Goal: Use online tool/utility: Use online tool/utility

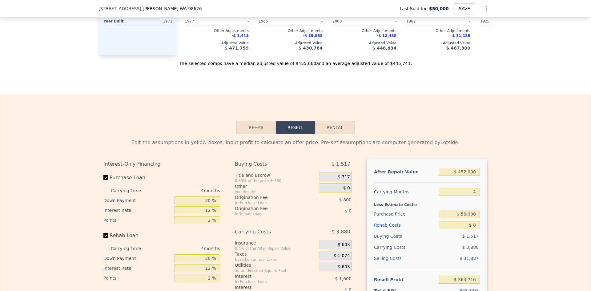
scroll to position [924, 0]
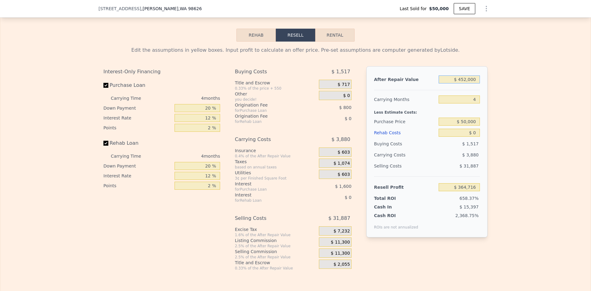
click at [469, 83] on input "$ 452,000" at bounding box center [459, 79] width 41 height 8
type input "$ 880,000"
type input "$ 762,473"
type input "$ 452,000"
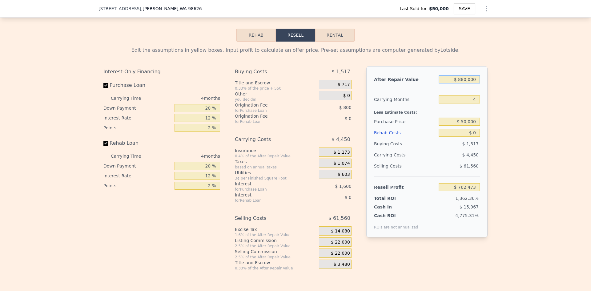
type input "$ 364,716"
click at [470, 126] on input "$ 50,000" at bounding box center [459, 122] width 41 height 8
type input "$ 579,000"
click at [475, 137] on input "$ 0" at bounding box center [459, 133] width 41 height 8
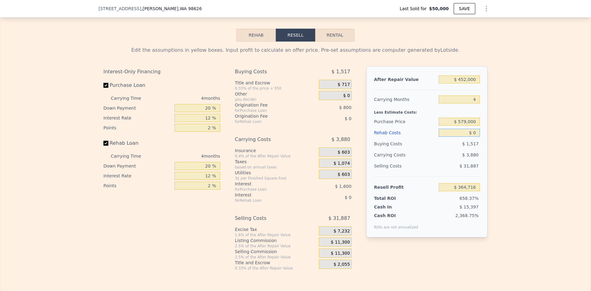
type input "-$ 191,437"
drag, startPoint x: 475, startPoint y: 137, endPoint x: 468, endPoint y: 137, distance: 6.8
click at [469, 137] on input "$ 0" at bounding box center [459, 133] width 41 height 8
type input "$ 0"
type input "$ 80"
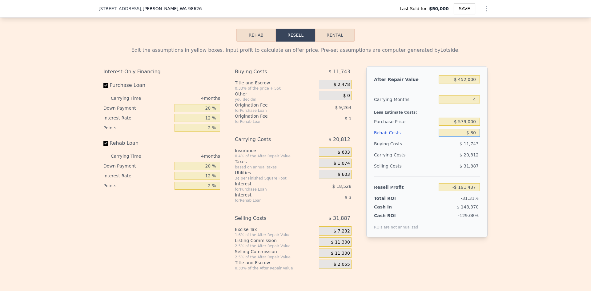
type input "-$ 191,522"
type input "$ 80,000"
type input "-$ 275,277"
type input "$ 80,000"
click at [511, 166] on div "Edit the assumptions in yellow boxes. Input profit to calculate an offer price.…" at bounding box center [295, 156] width 591 height 229
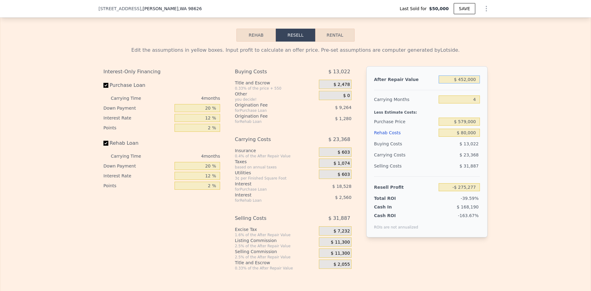
drag, startPoint x: 459, startPoint y: 83, endPoint x: 466, endPoint y: 82, distance: 7.7
click at [466, 82] on input "$ 452,000" at bounding box center [459, 79] width 41 height 8
type input "$ 8,000"
type input "-$ 687,903"
type input "$ 880,000"
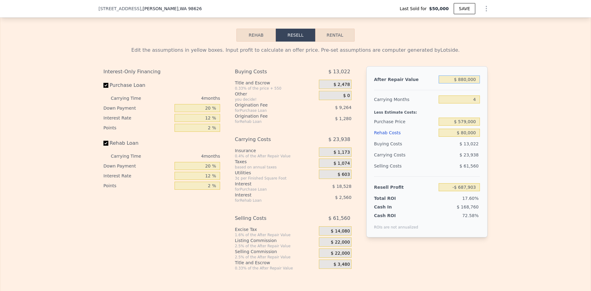
type input "$ 122,480"
type input "$ 880,000"
drag, startPoint x: 509, startPoint y: 120, endPoint x: 496, endPoint y: 120, distance: 12.6
click at [507, 120] on div "Edit the assumptions in yellow boxes. Input profit to calculate an offer price.…" at bounding box center [295, 156] width 591 height 229
click at [517, 115] on div "Edit the assumptions in yellow boxes. Input profit to calculate an offer price.…" at bounding box center [295, 156] width 591 height 229
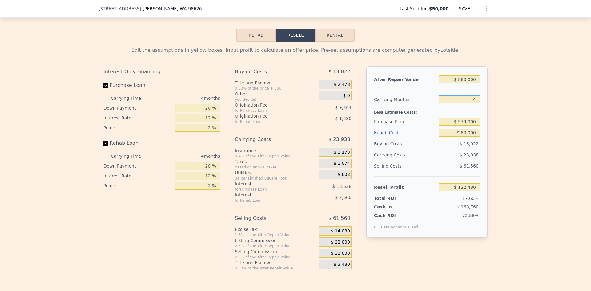
click at [473, 103] on input "4" at bounding box center [459, 99] width 41 height 8
click at [472, 126] on input "$ 579,000" at bounding box center [459, 122] width 41 height 8
click at [463, 136] on input "$ 80,000" at bounding box center [459, 133] width 41 height 8
type input "$ 100,000"
type input "$ 101,520"
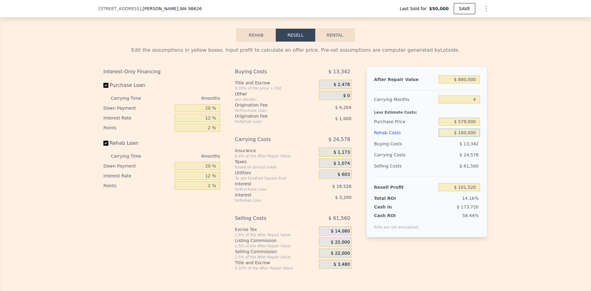
type input "$ 100,000"
drag, startPoint x: 494, startPoint y: 131, endPoint x: 487, endPoint y: 128, distance: 6.5
click at [488, 129] on div "Edit the assumptions in yellow boxes. Input profit to calculate an offer price.…" at bounding box center [295, 156] width 591 height 229
drag, startPoint x: 460, startPoint y: 126, endPoint x: 465, endPoint y: 125, distance: 5.0
click at [465, 125] on input "$ 579,000" at bounding box center [459, 122] width 41 height 8
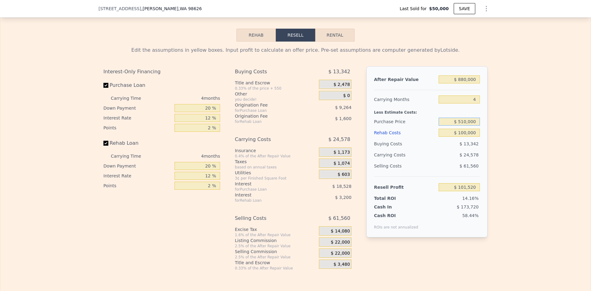
type input "$ 510,000"
click at [517, 125] on div "Edit the assumptions in yellow boxes. Input profit to calculate an offer price.…" at bounding box center [295, 156] width 591 height 229
type input "$ 174,062"
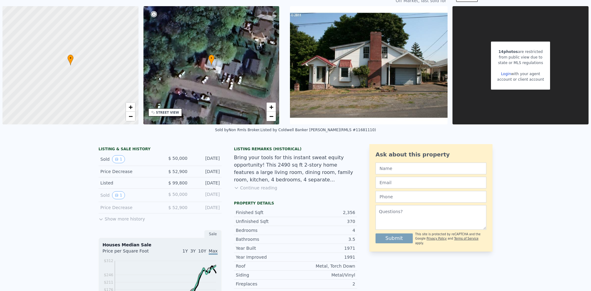
scroll to position [2, 0]
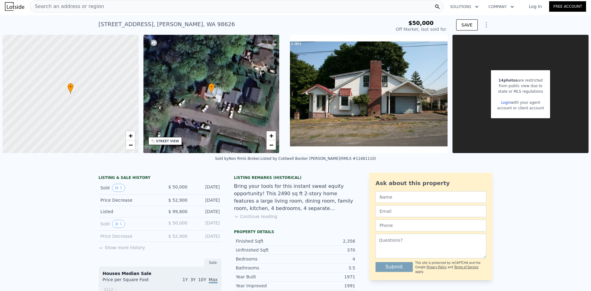
click at [82, 3] on span "Search an address or region" at bounding box center [67, 6] width 74 height 7
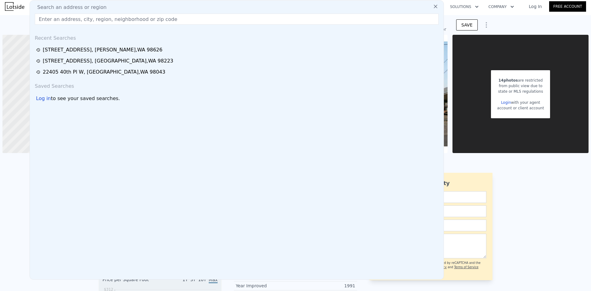
type input "$ 452,000"
type input "$ 0"
type input "$ 364,716"
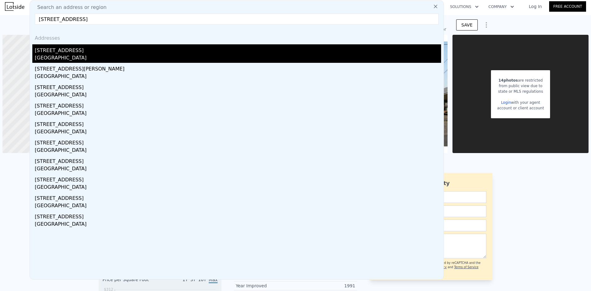
type input "[STREET_ADDRESS]"
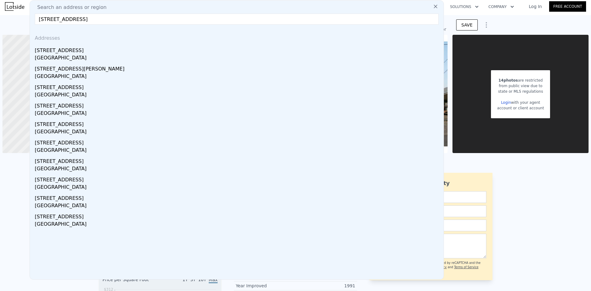
drag, startPoint x: 65, startPoint y: 54, endPoint x: 136, endPoint y: 29, distance: 76.0
click at [65, 54] on div "[STREET_ADDRESS]" at bounding box center [238, 49] width 406 height 10
type input "2.5"
type input "1008"
type input "1604"
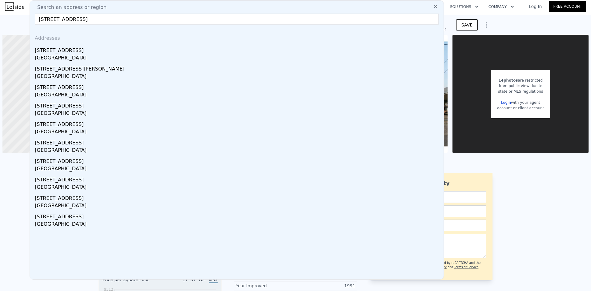
type input "8276"
type input "20038"
type input "$ 602,000"
type input "$ 255,874"
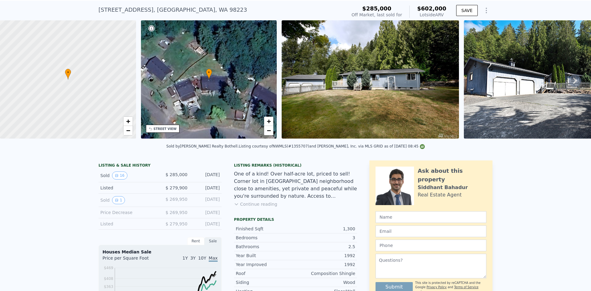
scroll to position [2, 0]
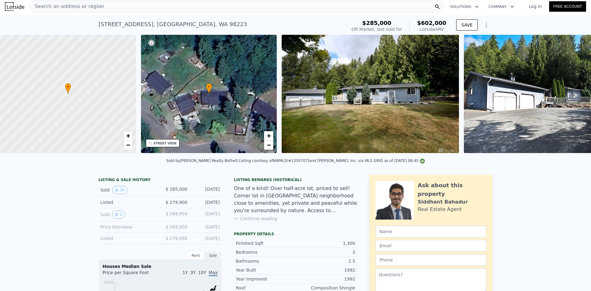
click at [106, 8] on div "Search an address or region" at bounding box center [237, 6] width 414 height 12
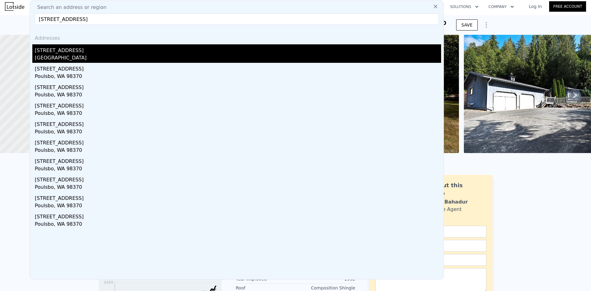
type input "[STREET_ADDRESS]"
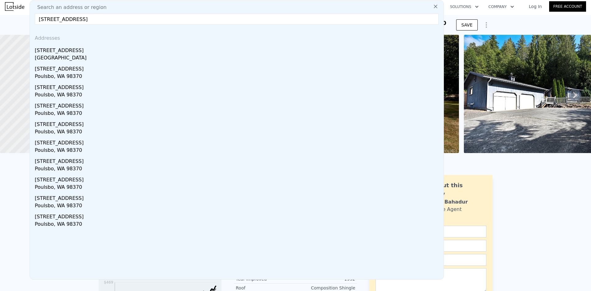
drag, startPoint x: 67, startPoint y: 50, endPoint x: 244, endPoint y: 31, distance: 177.2
click at [67, 50] on div "[STREET_ADDRESS]" at bounding box center [238, 49] width 406 height 10
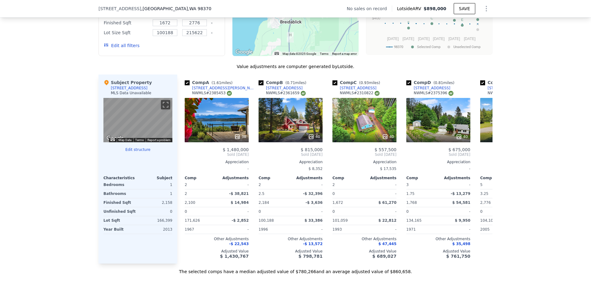
scroll to position [554, 0]
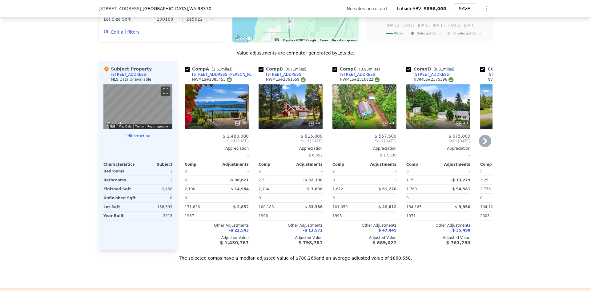
click at [309, 125] on icon at bounding box center [311, 123] width 4 height 4
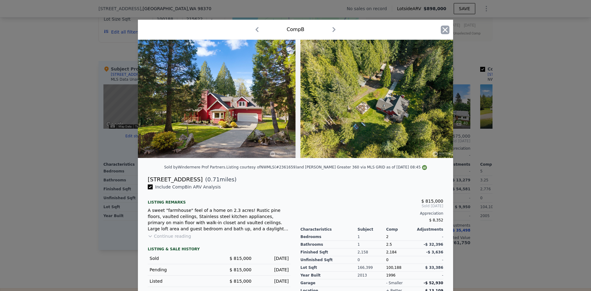
click at [441, 33] on icon "button" at bounding box center [445, 30] width 9 height 9
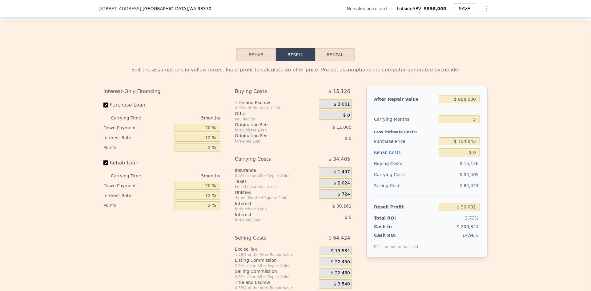
scroll to position [831, 0]
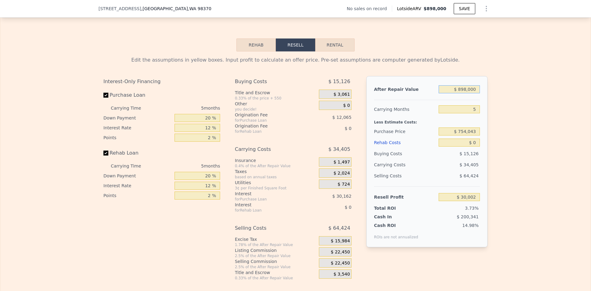
click at [466, 93] on input "$ 898,000" at bounding box center [459, 89] width 41 height 8
type input "$ 800"
type input "-$ 801,885"
type input "$ 80,000"
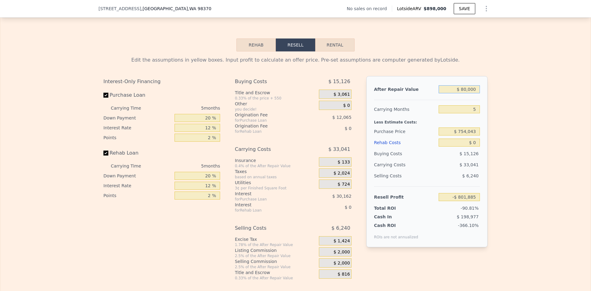
type input "-$ 795,209"
type input "$ 800,000"
type input "-$ 60,864"
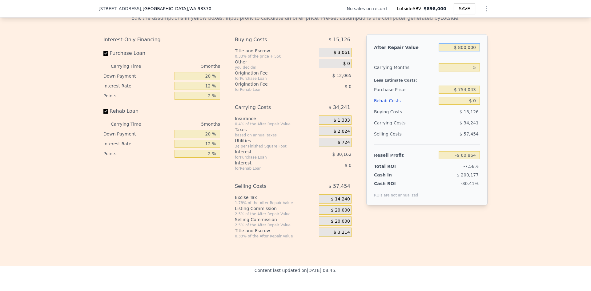
scroll to position [770, 0]
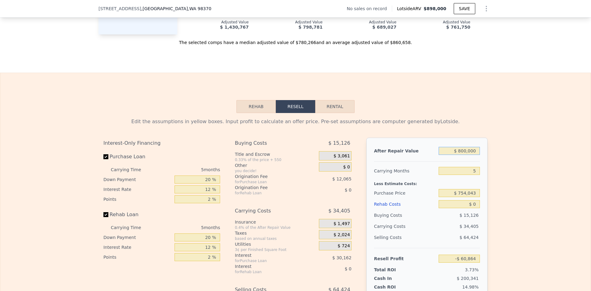
type input "$ 898,000"
type input "$ 30,002"
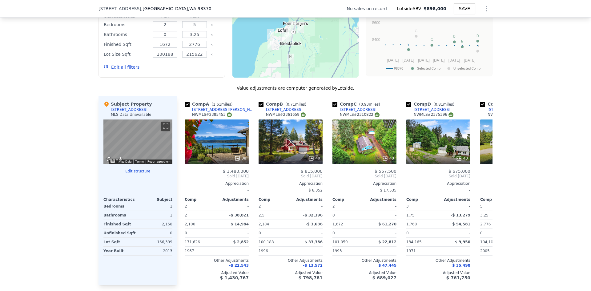
scroll to position [554, 0]
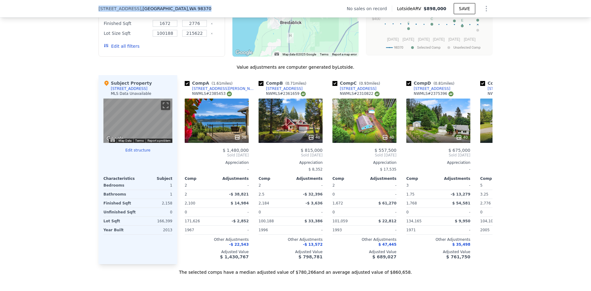
drag, startPoint x: 197, startPoint y: 8, endPoint x: 89, endPoint y: 6, distance: 107.5
click at [89, 6] on div "[STREET_ADDRESS] No sales on record Lotside ARV $898,000 SAVE" at bounding box center [295, 9] width 591 height 18
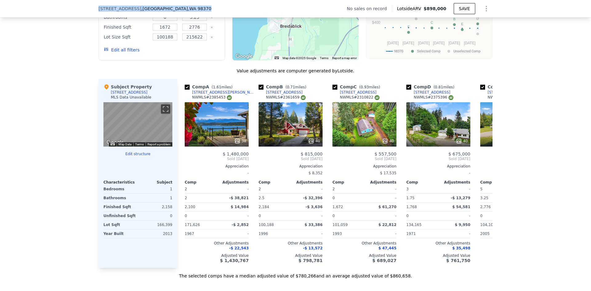
copy div "[STREET_ADDRESS]"
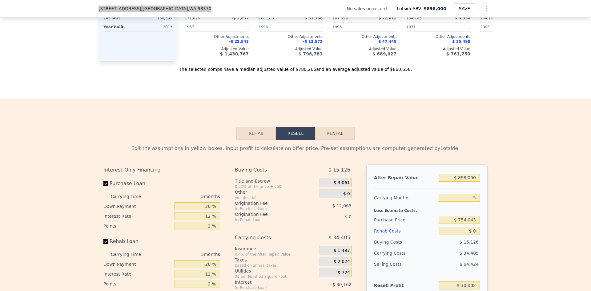
scroll to position [752, 0]
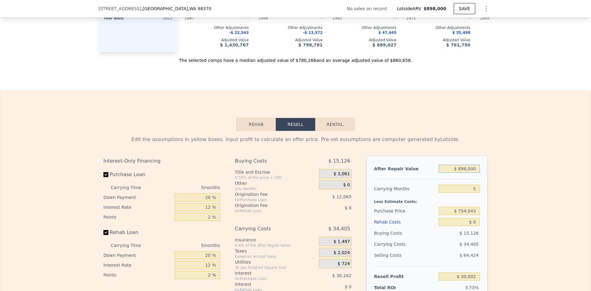
click at [471, 173] on input "$ 898,000" at bounding box center [459, 169] width 41 height 8
click at [472, 173] on input "$ 898,000" at bounding box center [459, 169] width 41 height 8
type input "$ 800"
type input "-$ 801,885"
type input "$ 800,000"
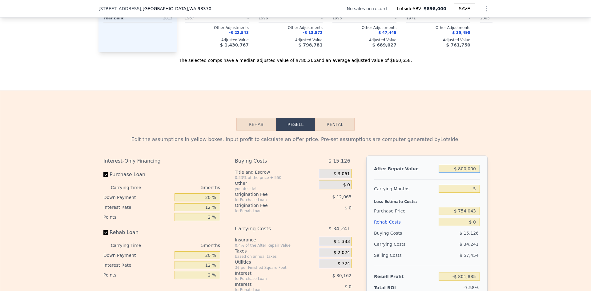
type input "-$ 60,864"
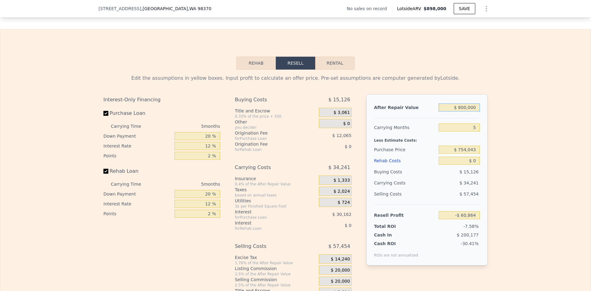
scroll to position [813, 0]
type input "$ 800,000"
click at [474, 164] on input "$ 0" at bounding box center [459, 160] width 41 height 8
type input "$ 30"
type input "-$ 60,894"
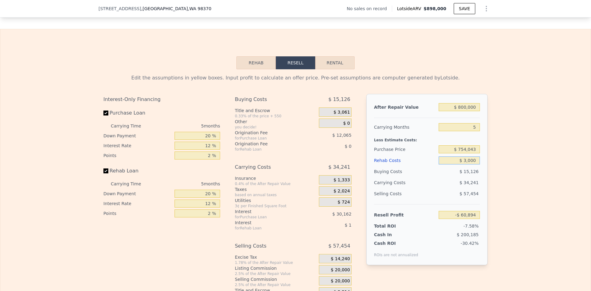
type input "$ 30,000"
type input "-$ 92,544"
type input "$ 30,000"
click at [467, 153] on input "$ 754,043" at bounding box center [459, 149] width 41 height 8
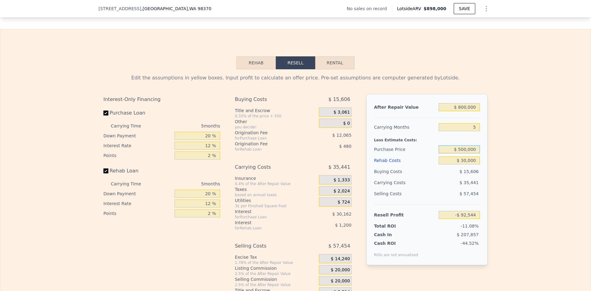
type input "$ 500,000"
drag, startPoint x: 524, startPoint y: 167, endPoint x: 500, endPoint y: 157, distance: 25.4
click at [523, 166] on div "Edit the assumptions in yellow boxes. Input profit to calculate an offer price.…" at bounding box center [295, 183] width 591 height 229
type input "$ 176,570"
drag, startPoint x: 476, startPoint y: 135, endPoint x: 468, endPoint y: 135, distance: 7.4
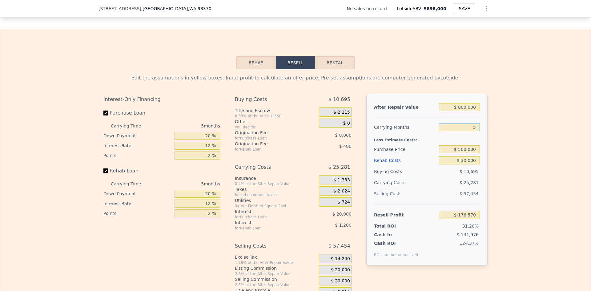
click at [468, 131] on input "5" at bounding box center [459, 127] width 41 height 8
type input "4"
type input "$ 181,626"
type input "4"
click at [502, 154] on div "Edit the assumptions in yellow boxes. Input profit to calculate an offer price.…" at bounding box center [295, 183] width 591 height 229
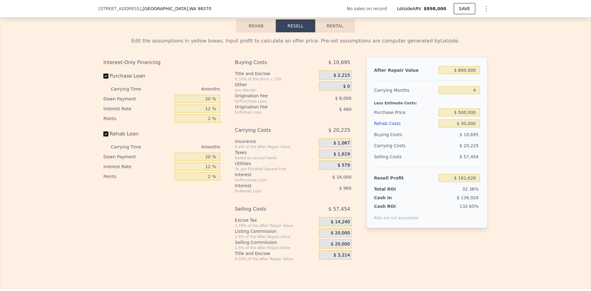
scroll to position [844, 0]
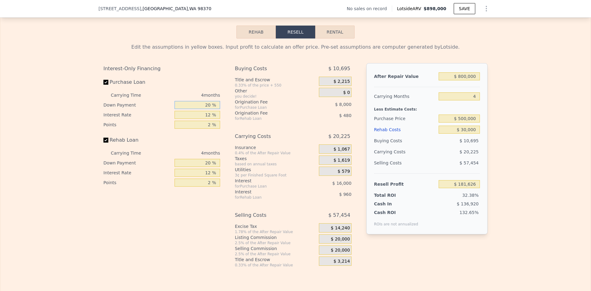
click at [208, 109] on input "20 %" at bounding box center [198, 105] width 46 height 8
type input "10 %"
type input "1 %"
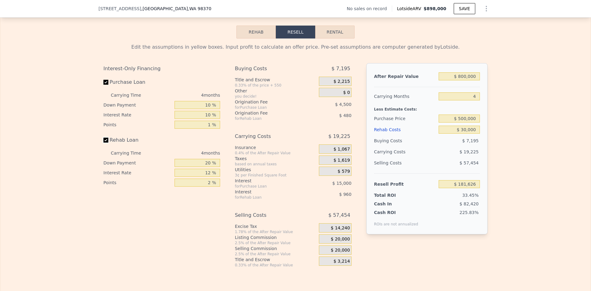
type input "$ 186,126"
type input "10 %"
type input "1 %"
type input "$ 186,396"
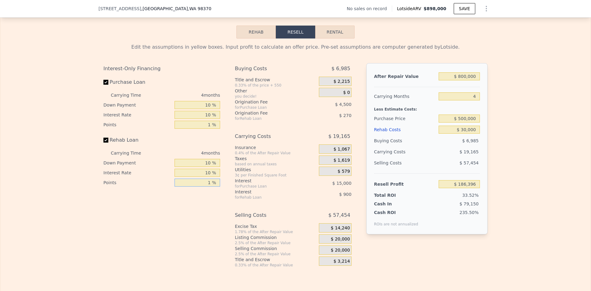
type input "1 %"
click at [341, 242] on span "$ 20,000" at bounding box center [340, 239] width 19 height 6
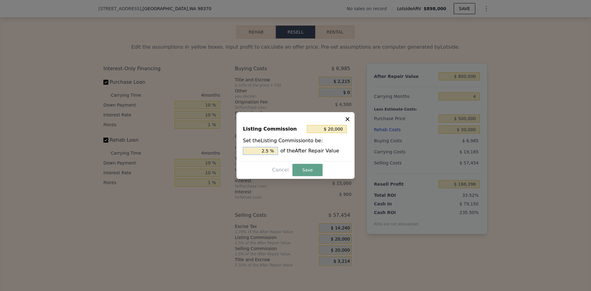
drag, startPoint x: 266, startPoint y: 151, endPoint x: 269, endPoint y: 151, distance: 3.1
click at [269, 151] on input "2.5 %" at bounding box center [260, 151] width 35 height 8
type input "$ 16,000"
type input "2 %"
click at [312, 167] on button "Save" at bounding box center [308, 170] width 30 height 12
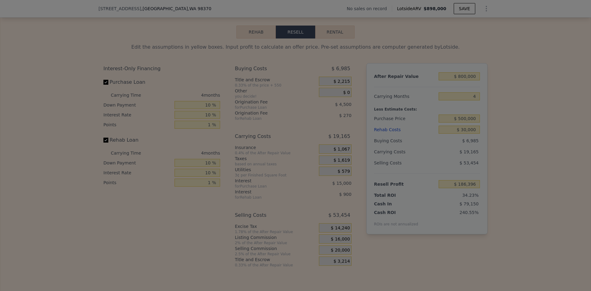
type input "$ 190,396"
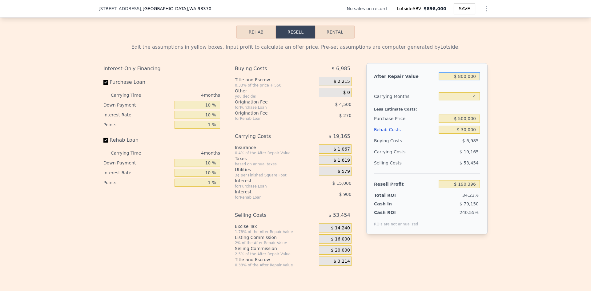
click at [470, 80] on input "$ 800,000" at bounding box center [459, 76] width 41 height 8
click at [528, 87] on div "Edit the assumptions in yellow boxes. Input profit to calculate an offer price.…" at bounding box center [295, 152] width 591 height 229
click at [467, 123] on input "$ 500,000" at bounding box center [459, 119] width 41 height 8
type input "$ 650,000"
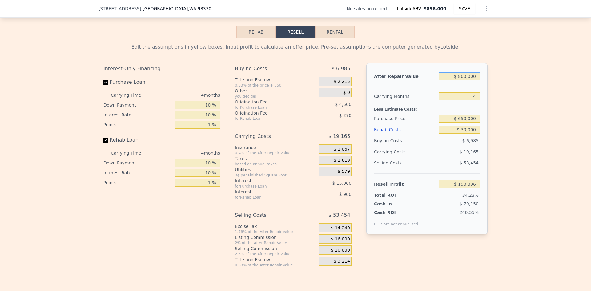
click at [466, 80] on input "$ 800,000" at bounding box center [459, 76] width 41 height 8
type input "$ 34,046"
click at [472, 100] on input "4" at bounding box center [459, 96] width 41 height 8
type input "3"
type input "$ 39,962"
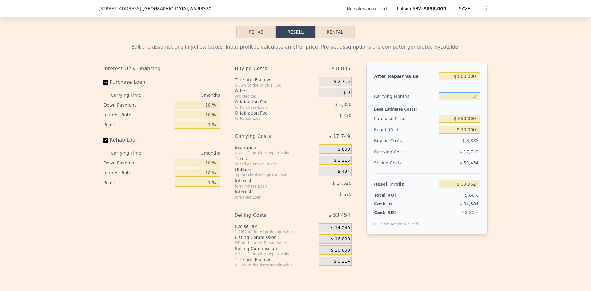
type input "3"
click at [468, 80] on input "$ 800,000" at bounding box center [459, 76] width 41 height 8
click at [495, 92] on div "Edit the assumptions in yellow boxes. Input profit to calculate an offer price.…" at bounding box center [295, 152] width 591 height 229
click at [462, 123] on input "$ 650,000" at bounding box center [459, 119] width 41 height 8
type input "$ 680,000"
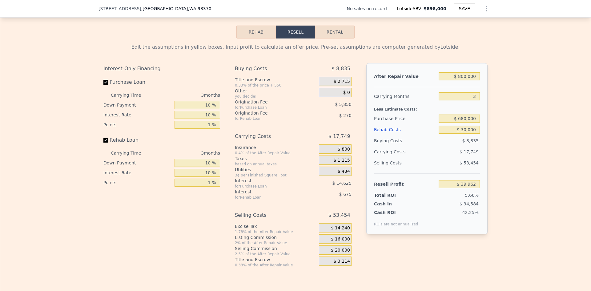
click at [490, 127] on div "Edit the assumptions in yellow boxes. Input profit to calculate an offer price.…" at bounding box center [295, 152] width 591 height 229
type input "$ 8,918"
click at [463, 123] on input "$ 680,000" at bounding box center [459, 119] width 41 height 8
type input "$ 620,000"
click at [504, 134] on div "Edit the assumptions in yellow boxes. Input profit to calculate an offer price.…" at bounding box center [295, 152] width 591 height 229
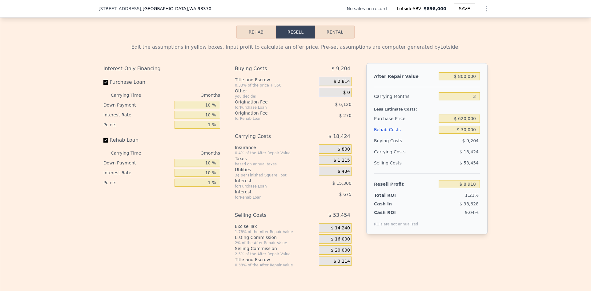
type input "$ 71,007"
type input "$ 898,000"
type input "5"
type input "$ 0"
type input "$ 30,002"
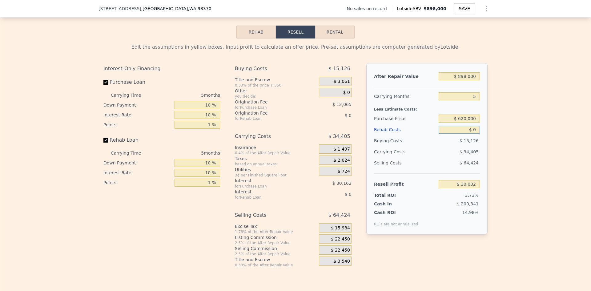
click at [474, 134] on input "$ 0" at bounding box center [459, 130] width 41 height 8
type input "$ 30"
type input "$ 29,972"
type input "$ 30,000"
type input "-$ 1,678"
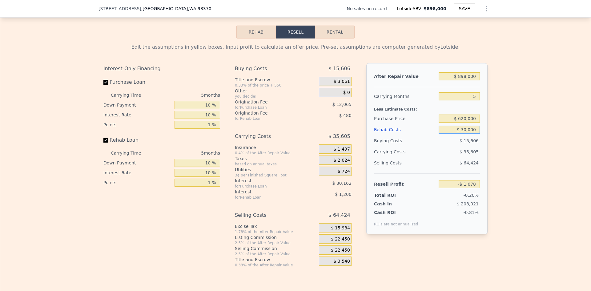
type input "$ 30,000"
click at [489, 140] on div "Edit the assumptions in yellow boxes. Input profit to calculate an offer price.…" at bounding box center [296, 152] width 394 height 229
drag, startPoint x: 468, startPoint y: 127, endPoint x: 488, endPoint y: 137, distance: 22.2
click at [467, 123] on input "$ 620,000" at bounding box center [459, 119] width 41 height 8
click at [490, 135] on div "Edit the assumptions in yellow boxes. Input profit to calculate an offer price.…" at bounding box center [296, 152] width 394 height 229
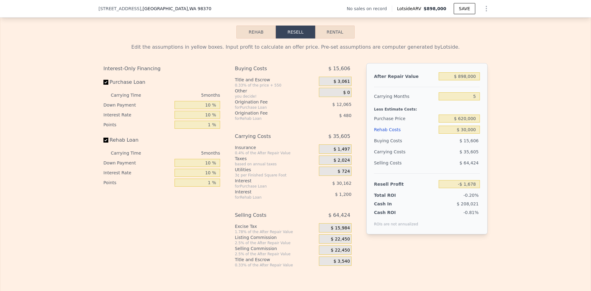
type input "$ 140,316"
click at [473, 100] on input "5" at bounding box center [459, 96] width 41 height 8
click at [471, 100] on input "5" at bounding box center [459, 96] width 41 height 8
click at [463, 123] on input "$ 620,000" at bounding box center [459, 119] width 41 height 8
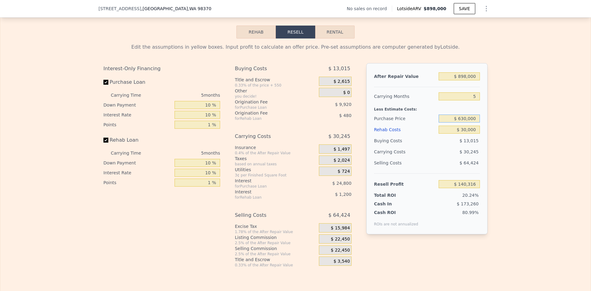
type input "$ 630,000"
click at [491, 125] on div "Edit the assumptions in yellow boxes. Input profit to calculate an offer price.…" at bounding box center [295, 152] width 591 height 229
type input "$ 129,723"
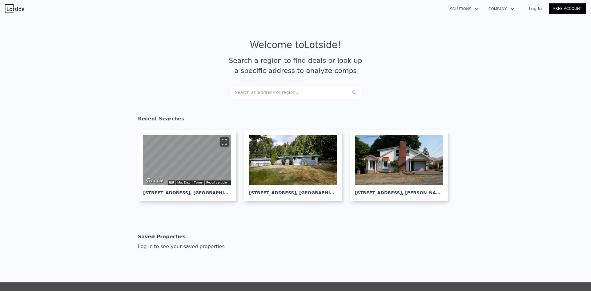
click at [264, 94] on div "Search an address or region..." at bounding box center [296, 93] width 132 height 14
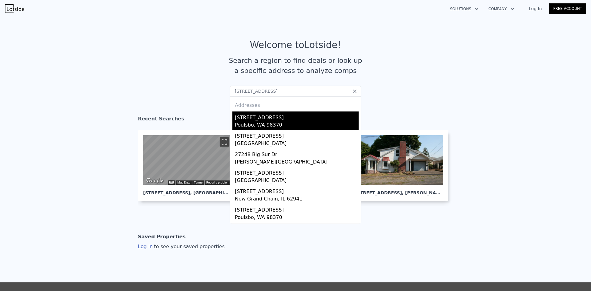
type input "[STREET_ADDRESS]"
click at [267, 118] on div "[STREET_ADDRESS]" at bounding box center [297, 116] width 124 height 10
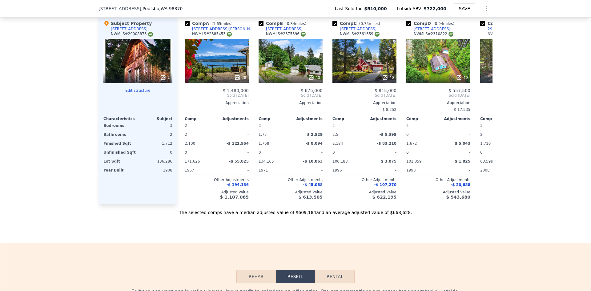
scroll to position [614, 0]
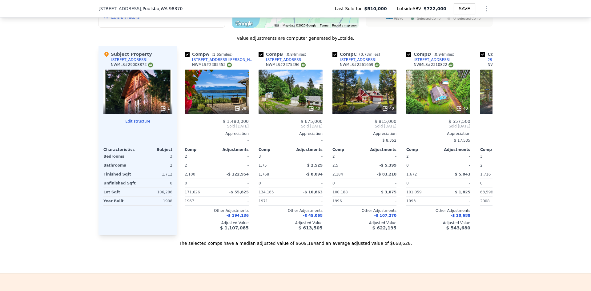
click at [160, 111] on icon at bounding box center [163, 108] width 6 height 6
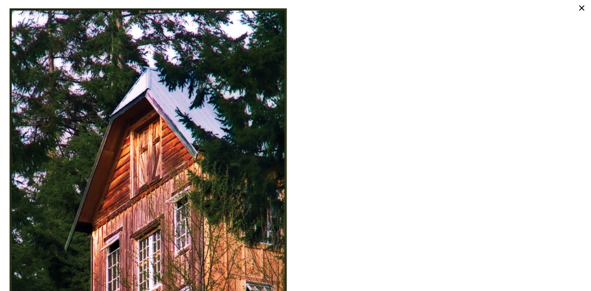
click at [582, 6] on icon at bounding box center [581, 7] width 11 height 11
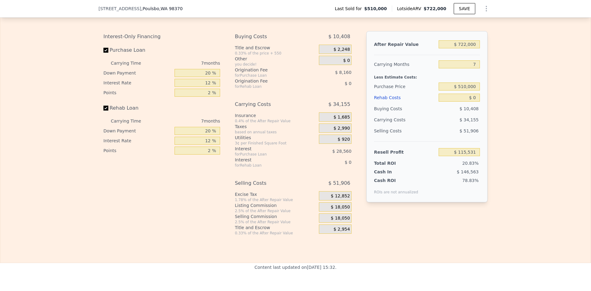
scroll to position [922, 0]
click at [468, 48] on input "$ 722,000" at bounding box center [459, 44] width 41 height 8
type input "$ 1"
type input "-$ 553,427"
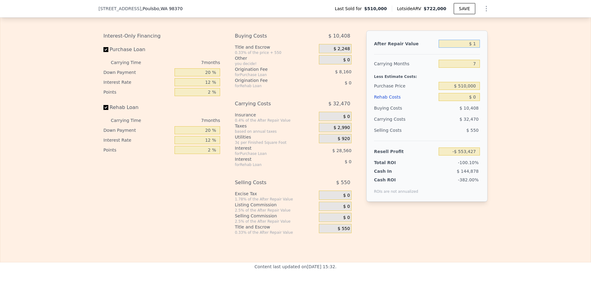
type input "$ 14"
type input "-$ 553,414"
type input "$ 141"
type input "-$ 553,298"
type input "$ 1,415"
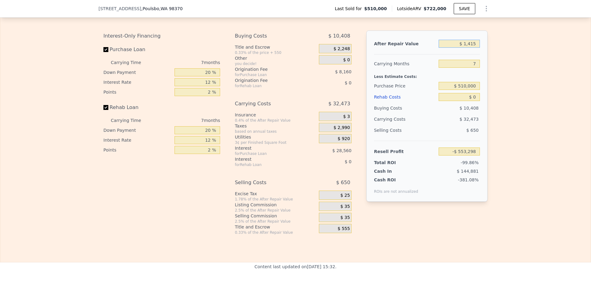
type input "-$ 552,116"
type input "$ 1,415,000"
type input "$ 757,621"
type input "$ 1,415,000"
click at [471, 68] on input "7" at bounding box center [459, 64] width 41 height 8
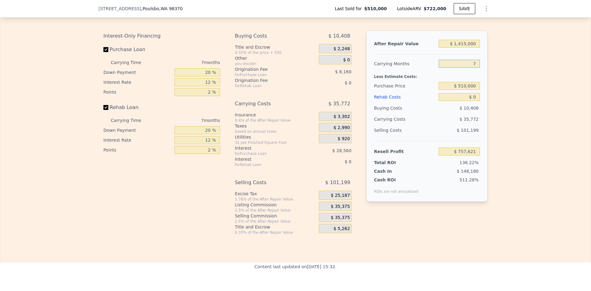
type input "4"
type input "$ 772,953"
type input "4"
click at [469, 90] on input "$ 510,000" at bounding box center [459, 86] width 41 height 8
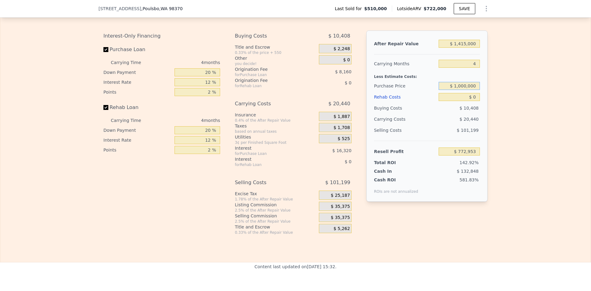
type input "$ 1,000,000"
click at [474, 101] on input "$ 0" at bounding box center [459, 97] width 41 height 8
type input "$ 257,801"
type input "$ 150"
type input "$ 257,645"
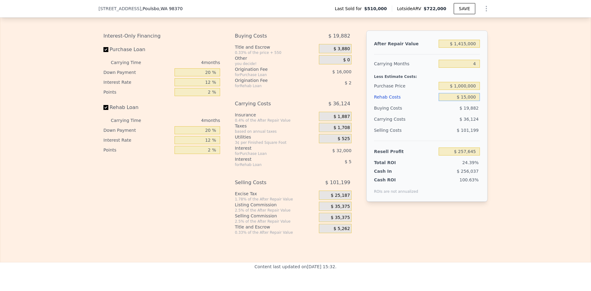
type input "$ 150,000"
type input "$ 100,601"
type input "$ 150,000"
click at [530, 94] on div "Edit the assumptions in yellow boxes. Input profit to calculate an offer price.…" at bounding box center [295, 120] width 591 height 229
click at [206, 76] on input "20 %" at bounding box center [198, 72] width 46 height 8
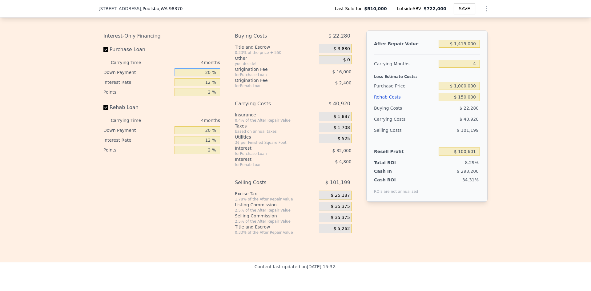
click at [206, 76] on input "20 %" at bounding box center [198, 72] width 46 height 8
type input "10 %"
type input "$ 94,601"
type input "10 %"
type input "$ 100,601"
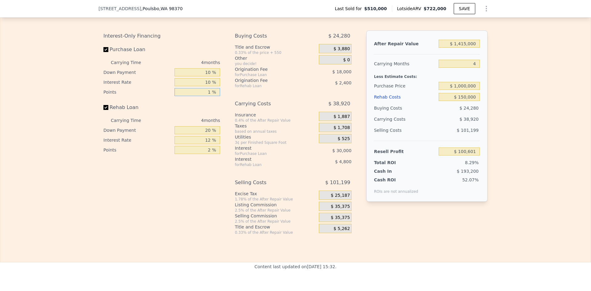
type input "1 %"
type input "$ 109,601"
type input "10 %"
type input "$ 108,701"
type input "10 %"
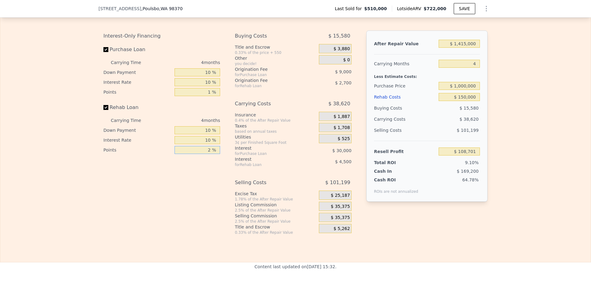
type input "$ 109,601"
type input "1 %"
type input "$ 110,951"
type input "1 %"
click at [341, 209] on span "$ 35,375" at bounding box center [340, 207] width 19 height 6
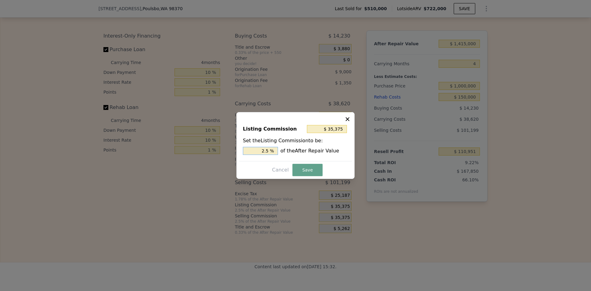
drag, startPoint x: 266, startPoint y: 151, endPoint x: 272, endPoint y: 151, distance: 6.2
click at [272, 151] on input "2.5 %" at bounding box center [260, 151] width 35 height 8
type input "$ 28,300"
type input "2 %"
click at [301, 168] on button "Save" at bounding box center [308, 170] width 30 height 12
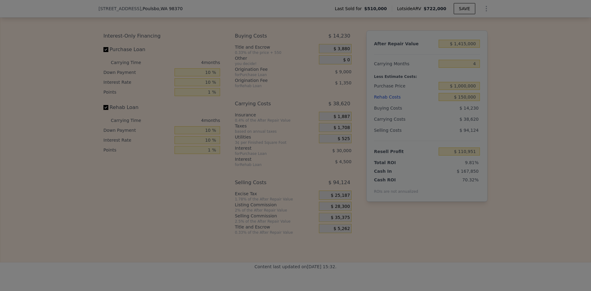
type input "$ 118,026"
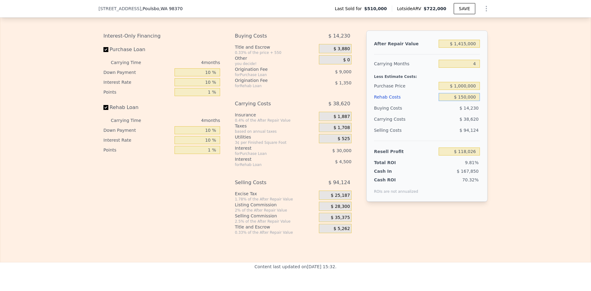
drag, startPoint x: 462, startPoint y: 105, endPoint x: 465, endPoint y: 103, distance: 3.4
click at [465, 101] on input "$ 150,000" at bounding box center [459, 97] width 41 height 8
type input "$ 140,000"
type input "$ 128,416"
type input "$ 140,000"
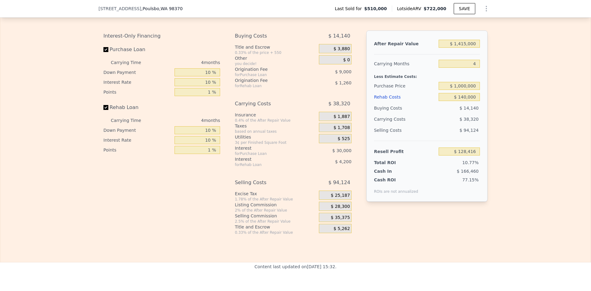
click at [506, 109] on div "Edit the assumptions in yellow boxes. Input profit to calculate an offer price.…" at bounding box center [295, 120] width 591 height 229
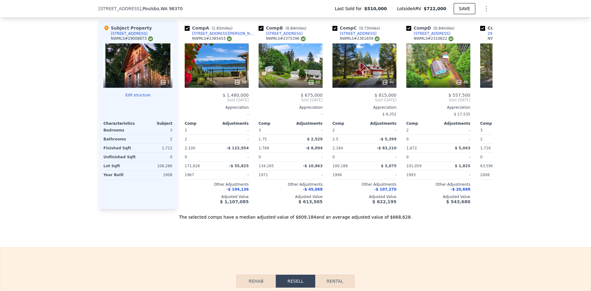
scroll to position [644, 0]
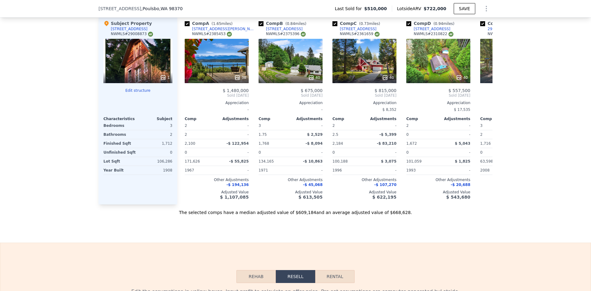
type input "$ 722,000"
type input "7"
type input "$ 0"
type input "$ 115,531"
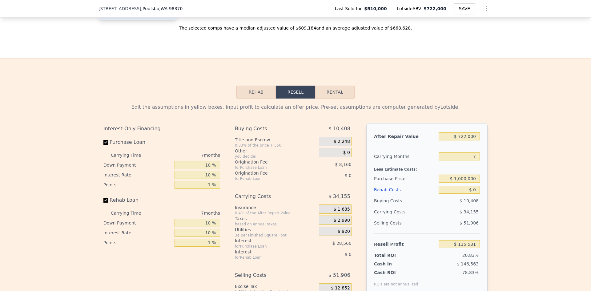
scroll to position [829, 0]
click at [470, 140] on input "$ 722,000" at bounding box center [459, 136] width 41 height 8
type input "$ 630"
type input "-$ 552,844"
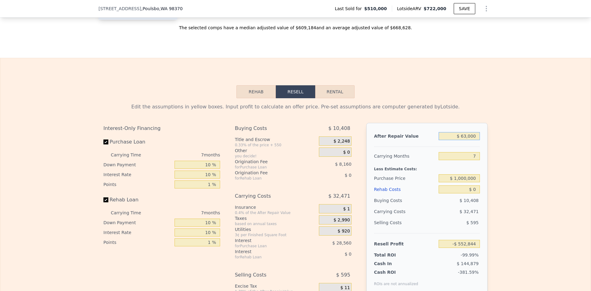
type input "$ 630,000"
type input "$ 30,290"
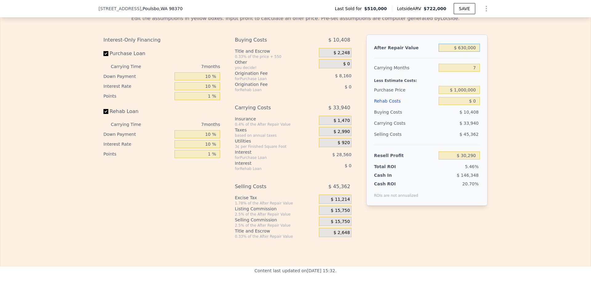
scroll to position [922, 0]
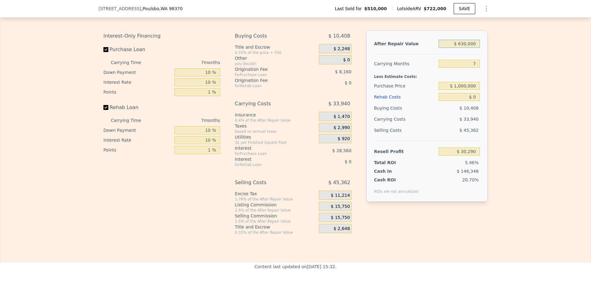
type input "$ 630,000"
click at [471, 68] on input "7" at bounding box center [459, 64] width 41 height 8
type input "5"
type input "$ 39,988"
type input "5"
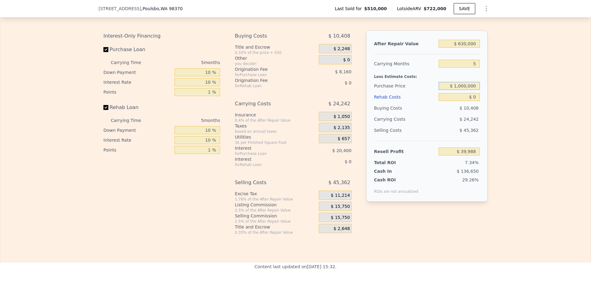
click at [465, 90] on input "$ 1,000,000" at bounding box center [459, 86] width 41 height 8
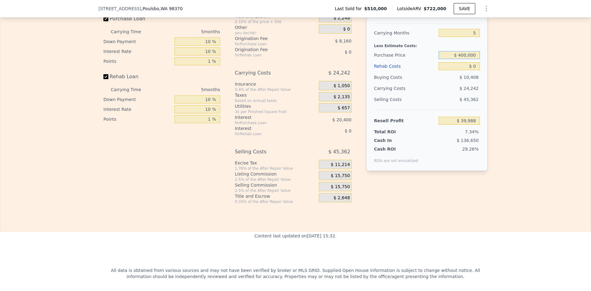
type input "$ 400,000"
click at [474, 70] on input "$ 0" at bounding box center [459, 66] width 41 height 8
type input "$ 156,514"
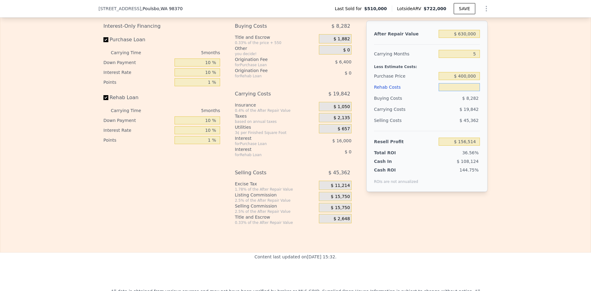
scroll to position [922, 0]
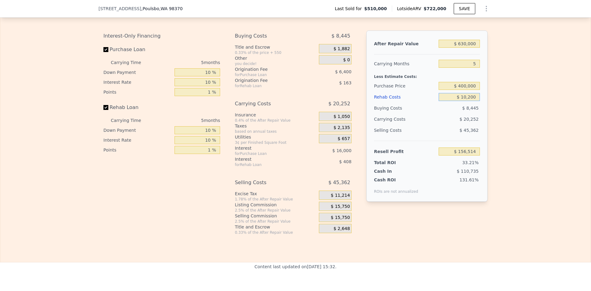
type input "$ 102,000"
type input "$ 48,802"
type input "$ 102,000"
click at [463, 90] on input "$ 400,000" at bounding box center [459, 86] width 41 height 8
click at [496, 96] on div "Edit the assumptions in yellow boxes. Input profit to calculate an offer price.…" at bounding box center [295, 120] width 591 height 229
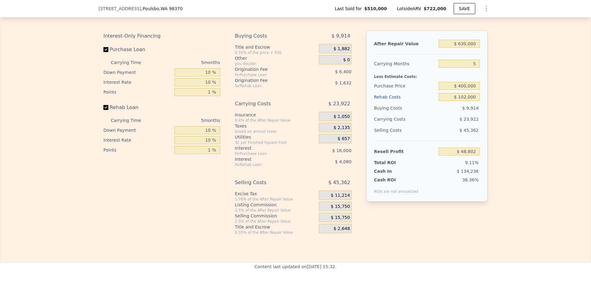
click at [341, 209] on span "$ 15,750" at bounding box center [340, 207] width 19 height 6
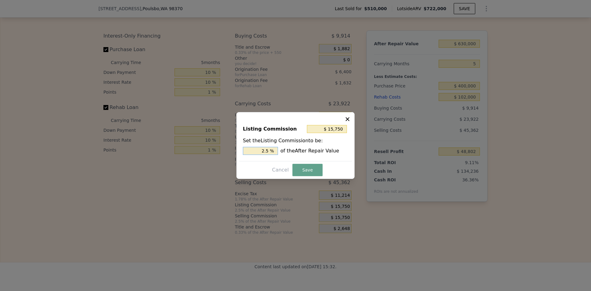
drag, startPoint x: 266, startPoint y: 150, endPoint x: 270, endPoint y: 150, distance: 4.6
click at [270, 150] on input "2.5 %" at bounding box center [260, 151] width 35 height 8
type input "$ 12,600"
type input "2 %"
click at [308, 168] on button "Save" at bounding box center [308, 170] width 30 height 12
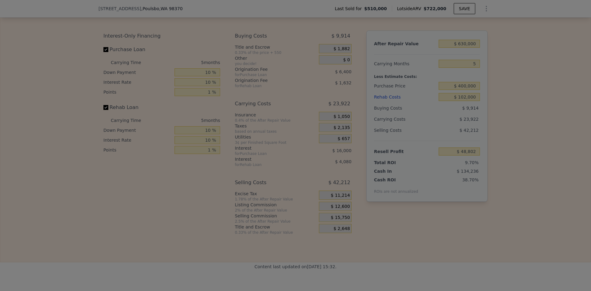
type input "$ 51,952"
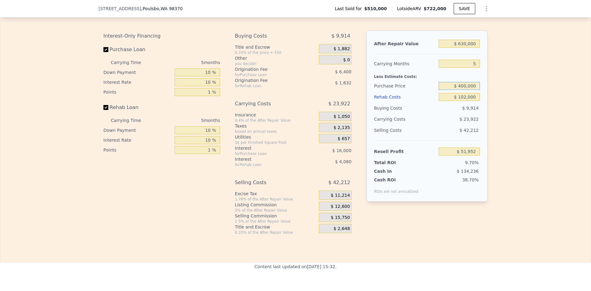
drag, startPoint x: 459, startPoint y: 94, endPoint x: 463, endPoint y: 94, distance: 4.0
click at [463, 90] on input "$ 400,000" at bounding box center [459, 86] width 41 height 8
type input "$ 370,000"
click at [509, 98] on div "Edit the assumptions in yellow boxes. Input profit to calculate an offer price.…" at bounding box center [295, 120] width 591 height 229
type input "$ 83,732"
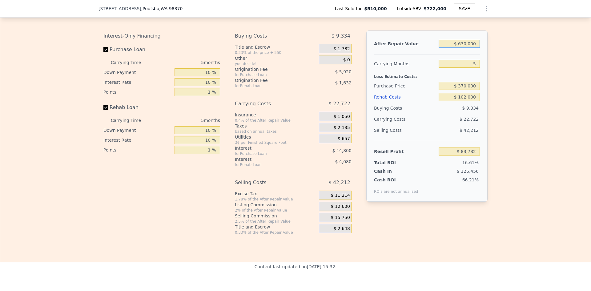
drag, startPoint x: 461, startPoint y: 51, endPoint x: 465, endPoint y: 51, distance: 4.0
click at [465, 48] on input "$ 630,000" at bounding box center [459, 44] width 41 height 8
type input "$ 615,000"
type input "$ 69,749"
type input "$ 615,000"
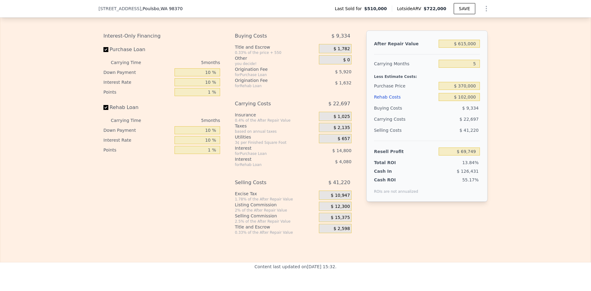
click at [518, 65] on div "Edit the assumptions in yellow boxes. Input profit to calculate an offer price.…" at bounding box center [295, 120] width 591 height 229
click at [464, 90] on input "$ 370,000" at bounding box center [459, 86] width 41 height 8
type input "$ 390,000"
click at [498, 108] on div "Edit the assumptions in yellow boxes. Input profit to calculate an offer price.…" at bounding box center [295, 120] width 591 height 229
type input "$ 48,562"
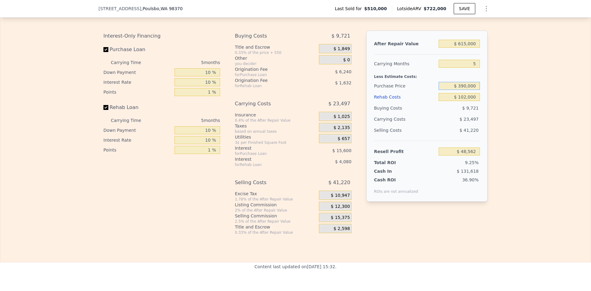
click at [462, 90] on input "$ 390,000" at bounding box center [459, 86] width 41 height 8
type input "$ 380,000"
click at [505, 104] on div "Edit the assumptions in yellow boxes. Input profit to calculate an offer price.…" at bounding box center [295, 120] width 591 height 229
type input "$ 59,156"
click at [463, 90] on input "$ 380,000" at bounding box center [459, 86] width 41 height 8
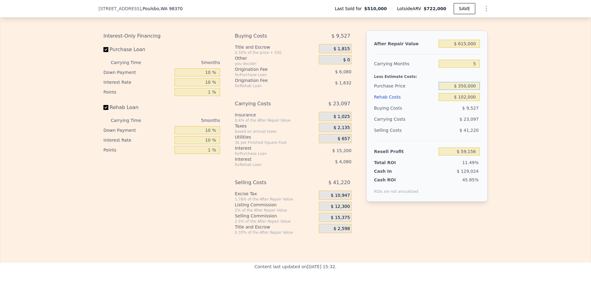
type input "$ 350,000"
click at [507, 109] on div "Edit the assumptions in yellow boxes. Input profit to calculate an offer price.…" at bounding box center [295, 120] width 591 height 229
type input "$ 90,935"
click at [463, 90] on input "$ 350,000" at bounding box center [459, 86] width 41 height 8
type input "$ 380,000"
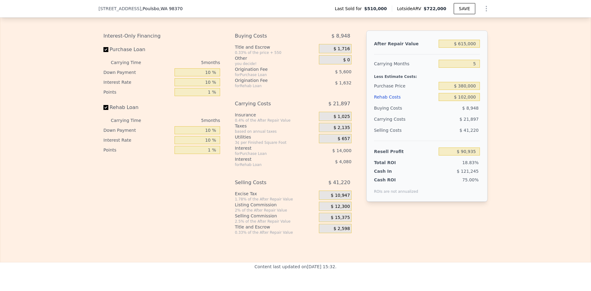
click at [498, 112] on div "Edit the assumptions in yellow boxes. Input profit to calculate an offer price.…" at bounding box center [295, 120] width 591 height 229
type input "$ 59,156"
type input "$ 722,000"
type input "7"
type input "$ 0"
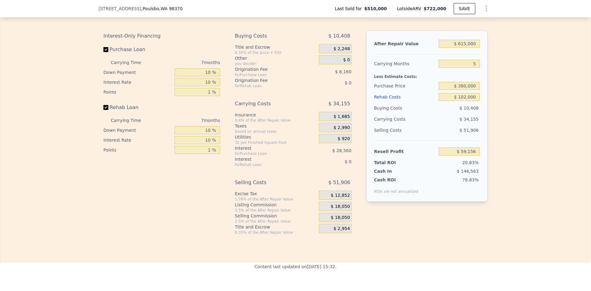
type input "$ 115,531"
click at [463, 90] on input "$ 380,000" at bounding box center [459, 86] width 41 height 8
type input "$ 390,000"
click at [474, 101] on input "$ 0" at bounding box center [459, 97] width 41 height 8
type input "$ 244,570"
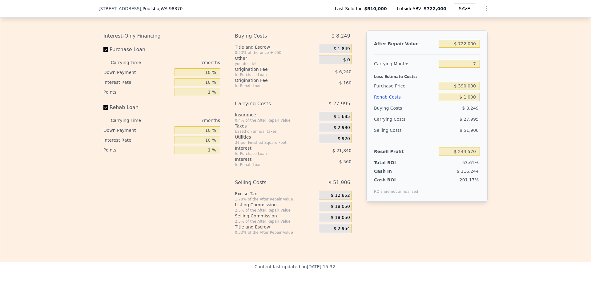
type input "$ 10,000"
type input "$ 233,850"
type input "$ 100,000"
type input "$ 137,370"
type input "$ 100,000"
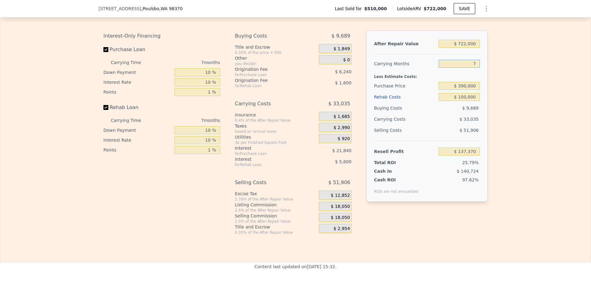
click at [470, 68] on input "7" at bounding box center [459, 64] width 41 height 8
type input "5"
type input "$ 146,810"
type input "5"
click at [503, 76] on div "Edit the assumptions in yellow boxes. Input profit to calculate an offer price.…" at bounding box center [295, 120] width 591 height 229
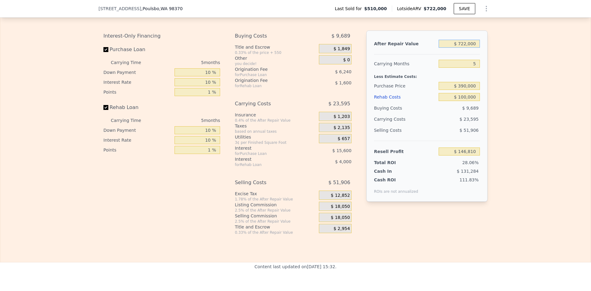
drag, startPoint x: 459, startPoint y: 53, endPoint x: 467, endPoint y: 52, distance: 7.7
click at [467, 48] on input "$ 722,000" at bounding box center [459, 44] width 41 height 8
type input "$ 6,000"
type input "-$ 517,068"
type input "$ 615,000"
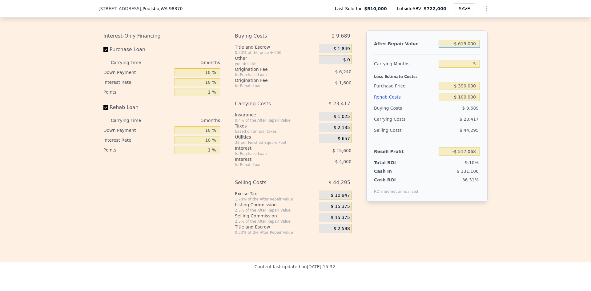
type input "$ 47,599"
type input "$ 615,000"
click at [509, 79] on div "Edit the assumptions in yellow boxes. Input profit to calculate an offer price.…" at bounding box center [295, 120] width 591 height 229
click at [334, 209] on span "$ 15,375" at bounding box center [340, 207] width 19 height 6
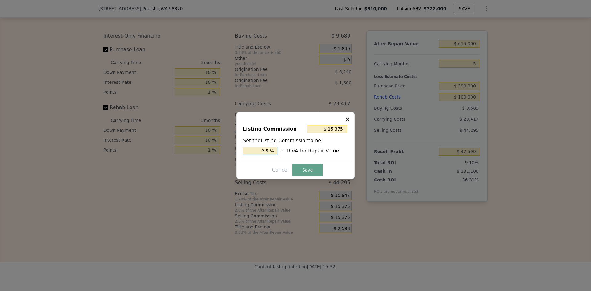
click at [269, 149] on input "2.5 %" at bounding box center [260, 151] width 35 height 8
type input "$ 12,300"
type input "2 %"
click at [303, 171] on button "Save" at bounding box center [308, 170] width 30 height 12
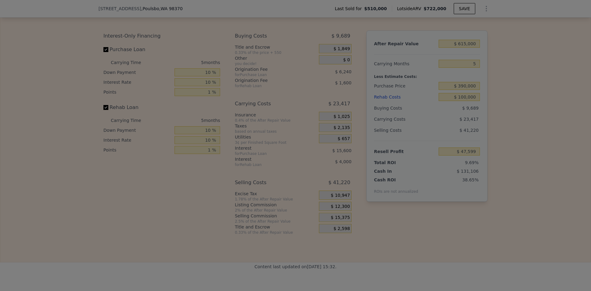
type input "$ 50,674"
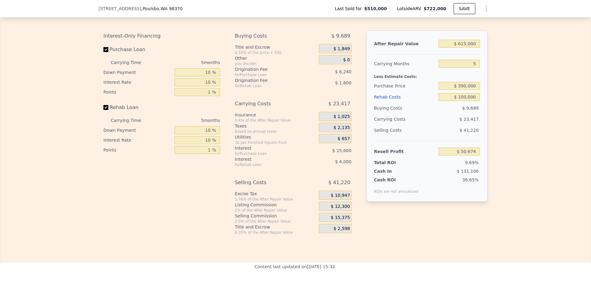
click at [531, 129] on div "Edit the assumptions in yellow boxes. Input profit to calculate an offer price.…" at bounding box center [295, 120] width 591 height 229
click at [467, 48] on input "$ 615,000" at bounding box center [459, 44] width 41 height 8
type input "$ 1"
type input "-$ 522,630"
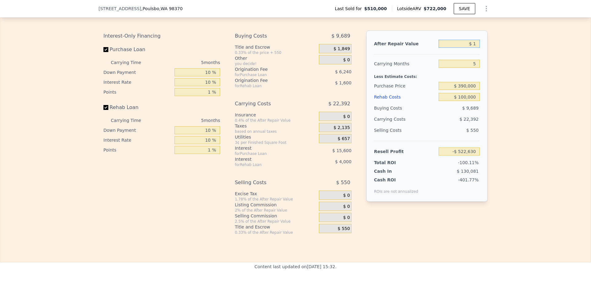
type input "$ 14"
type input "-$ 522,617"
type input "$ 1"
type input "-$ 522,630"
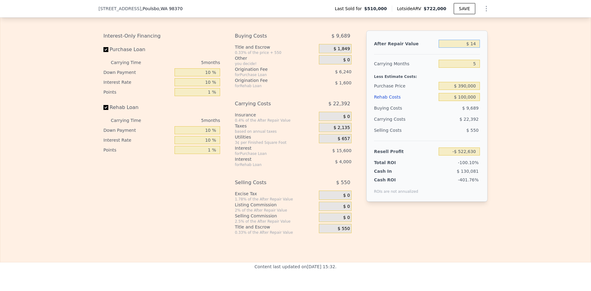
type input "$ 141"
type input "-$ 522,500"
type input "$ 1,415"
type input "-$ 521,311"
type input "$ 1,415,000"
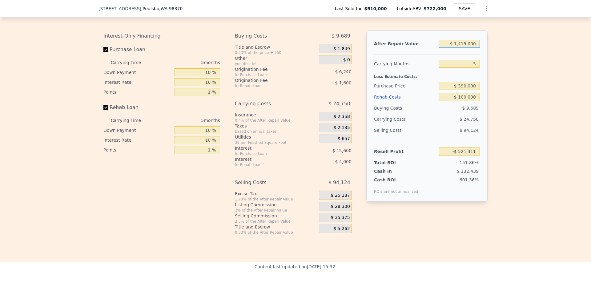
type input "$ 796,437"
type input "$ 1,415,000"
click at [466, 90] on input "$ 390,000" at bounding box center [459, 86] width 41 height 8
type input "$ 5"
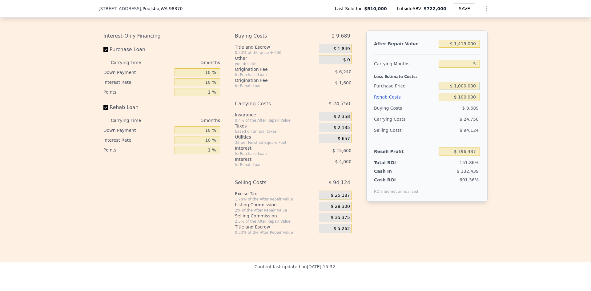
type input "$ 1,000,000"
click at [467, 101] on input "$ 100,000" at bounding box center [459, 97] width 41 height 8
type input "$ 150,246"
click at [467, 101] on input "$ 100,000" at bounding box center [459, 97] width 41 height 8
type input "$ 130"
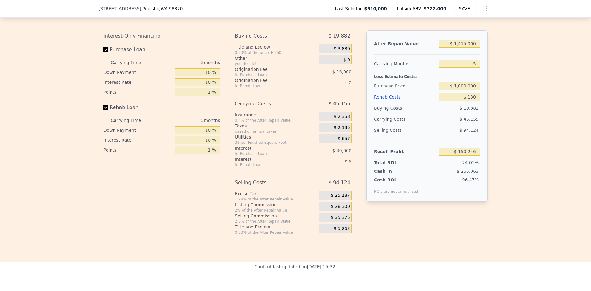
type input "$ 255,709"
type input "$ 130,000"
type input "$ 118,566"
type input "$ 130,000"
click at [503, 98] on div "Edit the assumptions in yellow boxes. Input profit to calculate an offer price.…" at bounding box center [295, 120] width 591 height 229
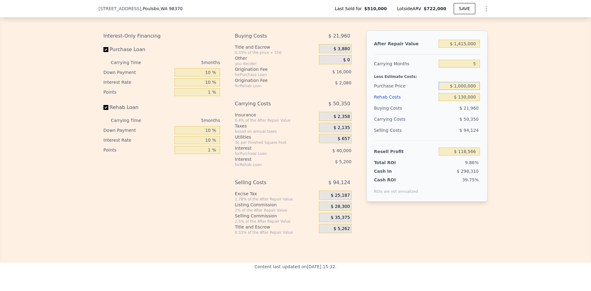
drag, startPoint x: 456, startPoint y: 94, endPoint x: 477, endPoint y: 96, distance: 21.0
click at [477, 90] on input "$ 1,000,000" at bounding box center [459, 86] width 41 height 8
type input "$ 950,000"
click at [495, 90] on div "Edit the assumptions in yellow boxes. Input profit to calculate an offer price.…" at bounding box center [295, 120] width 591 height 229
type input "$ 171,532"
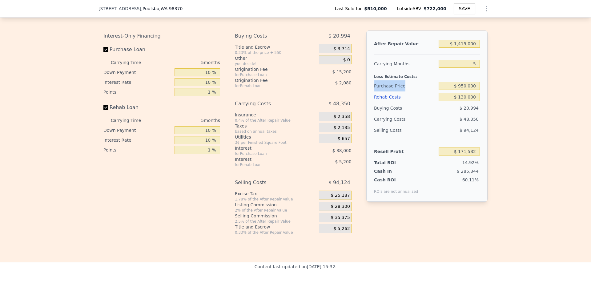
click at [495, 95] on div "Edit the assumptions in yellow boxes. Input profit to calculate an offer price.…" at bounding box center [295, 120] width 591 height 229
type input "$ 722,000"
type input "7"
type input "$ 0"
type input "$ 115,531"
